Goal: Task Accomplishment & Management: Manage account settings

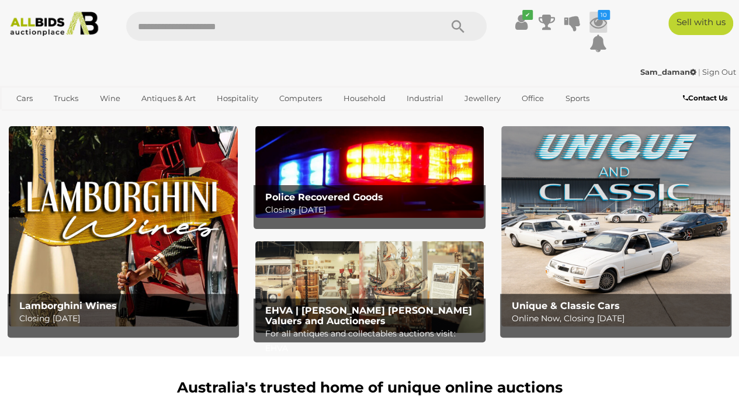
click at [597, 20] on icon at bounding box center [599, 22] width 18 height 21
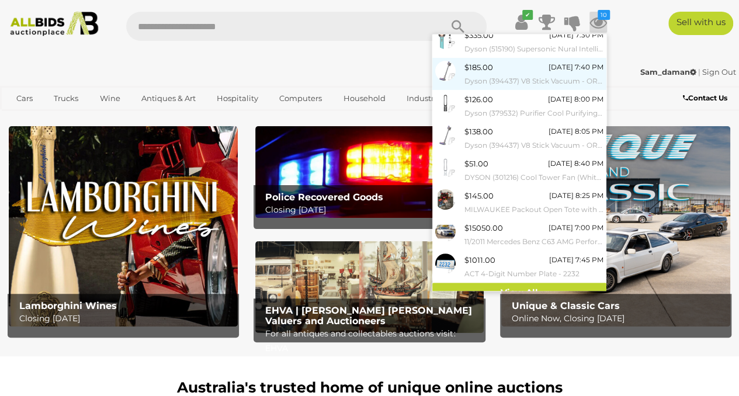
scroll to position [115, 0]
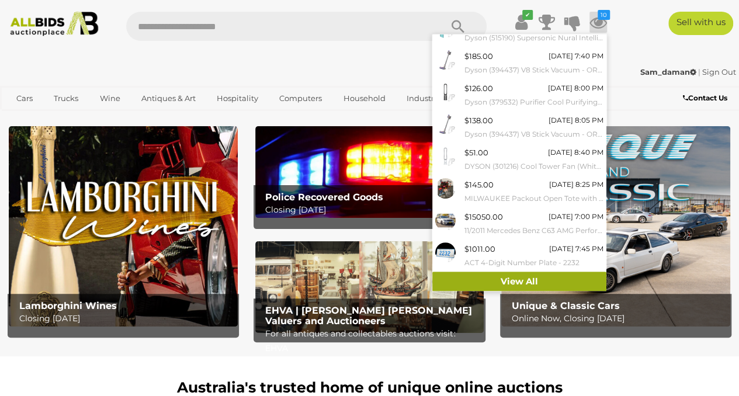
click at [465, 282] on link "View All" at bounding box center [519, 282] width 174 height 20
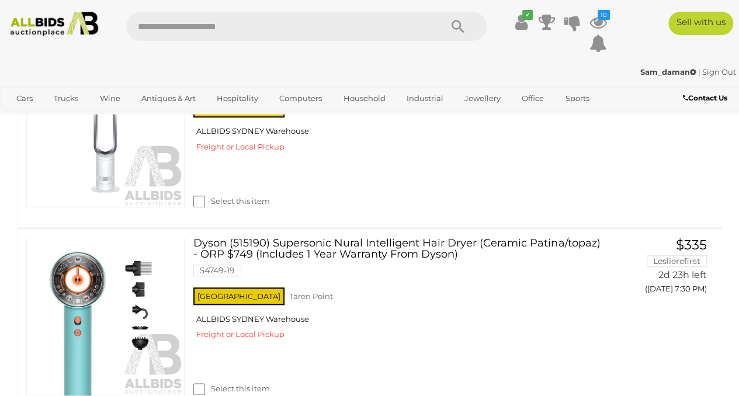
scroll to position [110, 0]
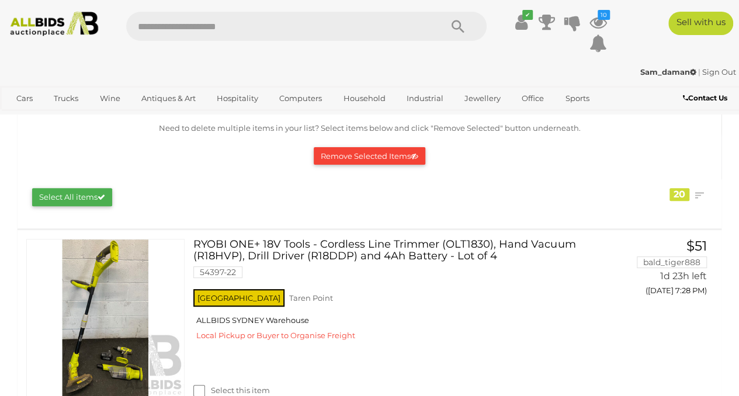
click at [339, 154] on button "Remove Selected Items" at bounding box center [370, 156] width 112 height 18
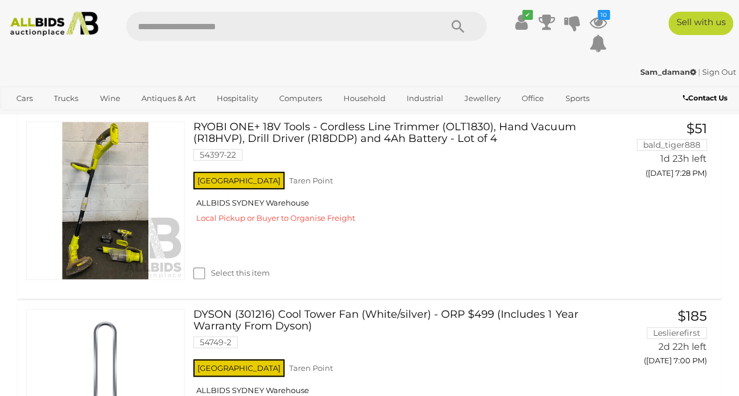
scroll to position [0, 0]
